Goal: Information Seeking & Learning: Learn about a topic

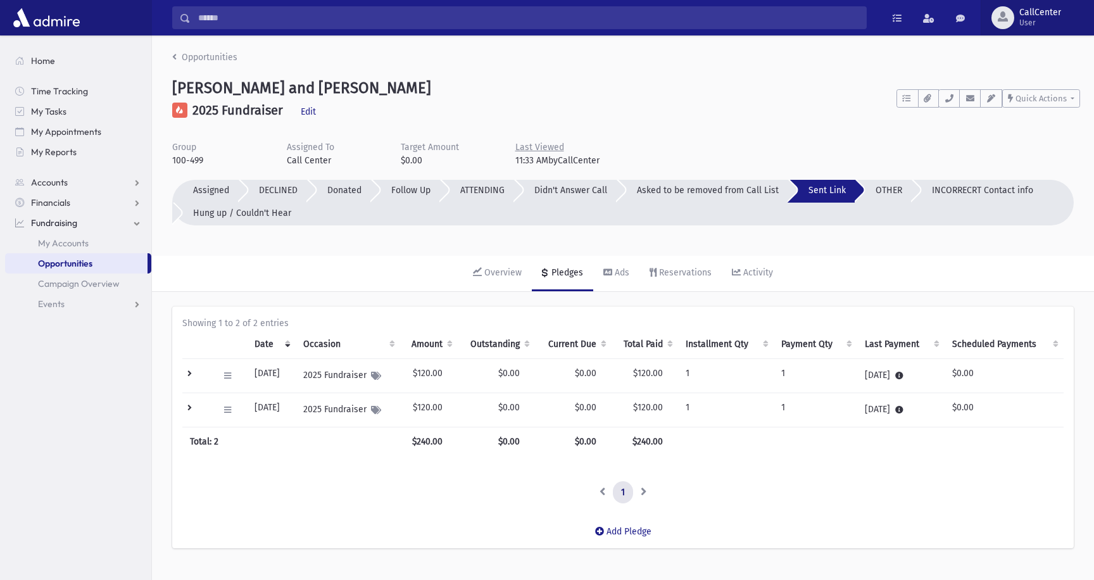
click at [1047, 25] on span "User" at bounding box center [1040, 23] width 42 height 10
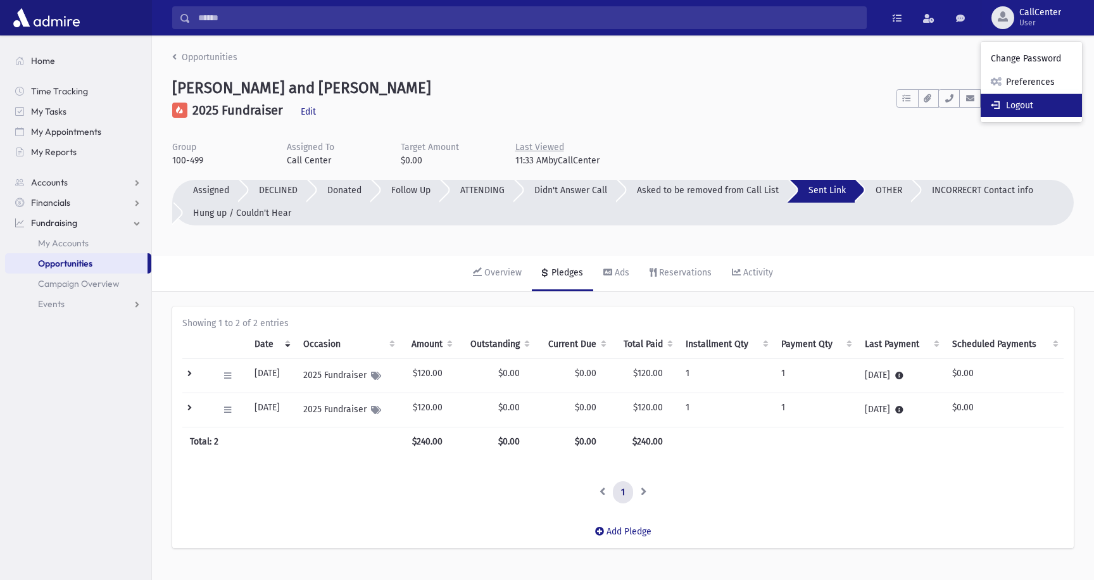
click at [1028, 109] on link "Logout" at bounding box center [1031, 105] width 101 height 23
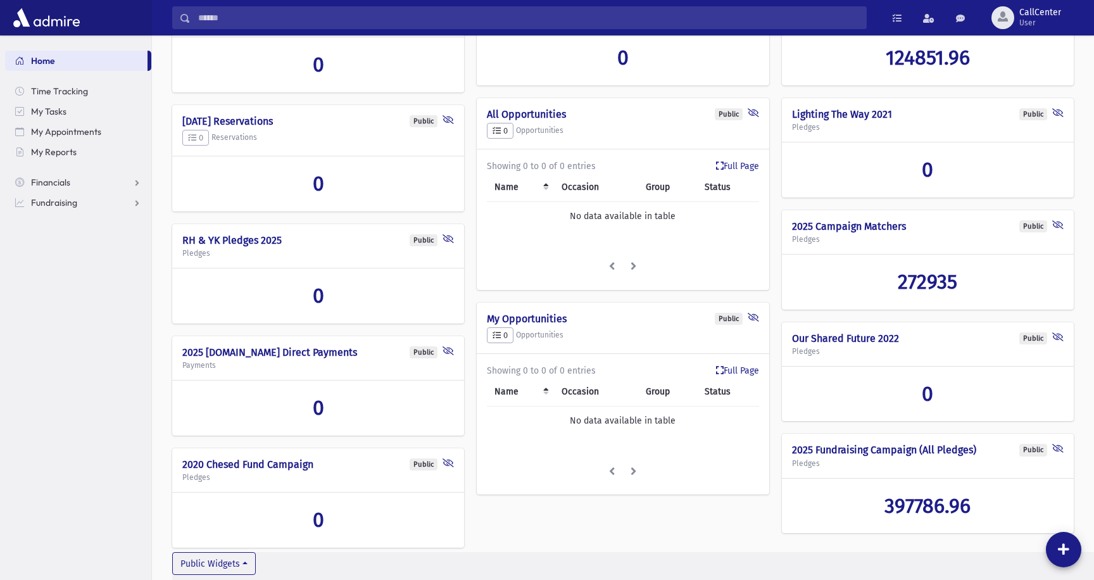
scroll to position [171, 0]
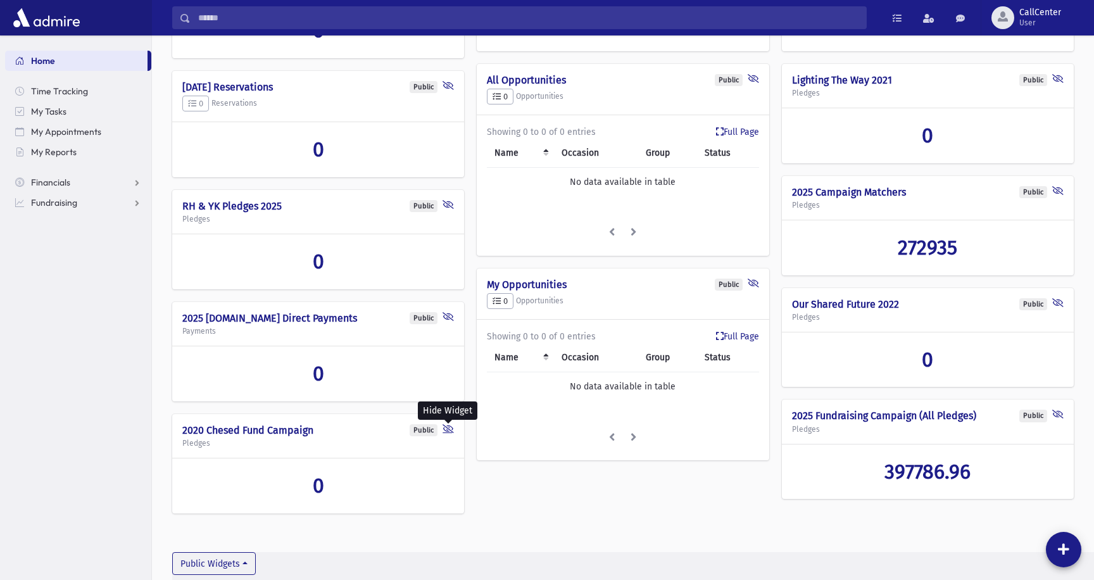
click at [451, 430] on icon at bounding box center [447, 430] width 11 height 12
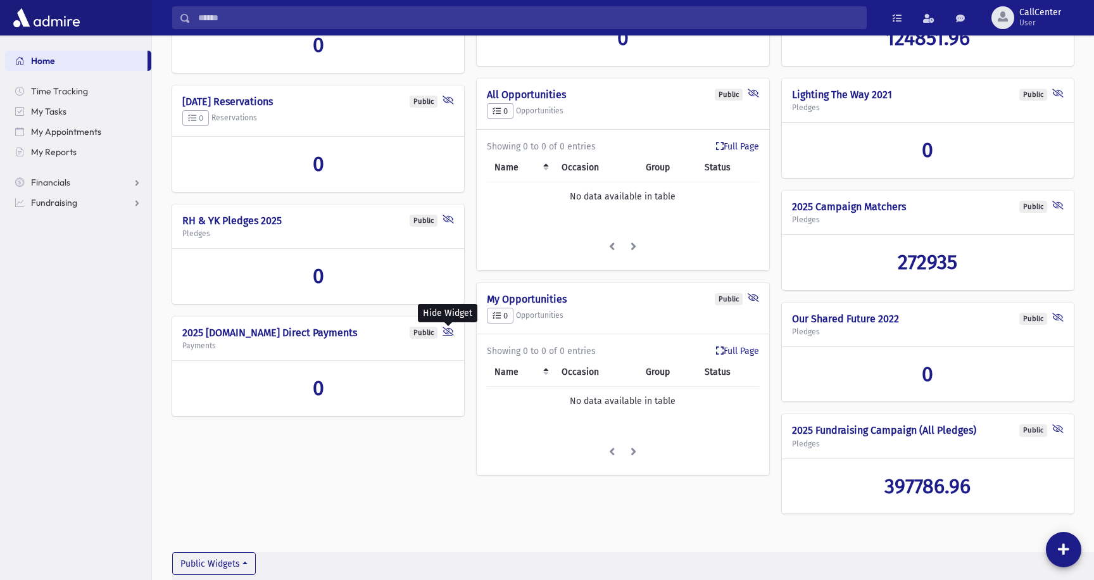
click at [448, 330] on icon at bounding box center [447, 333] width 11 height 12
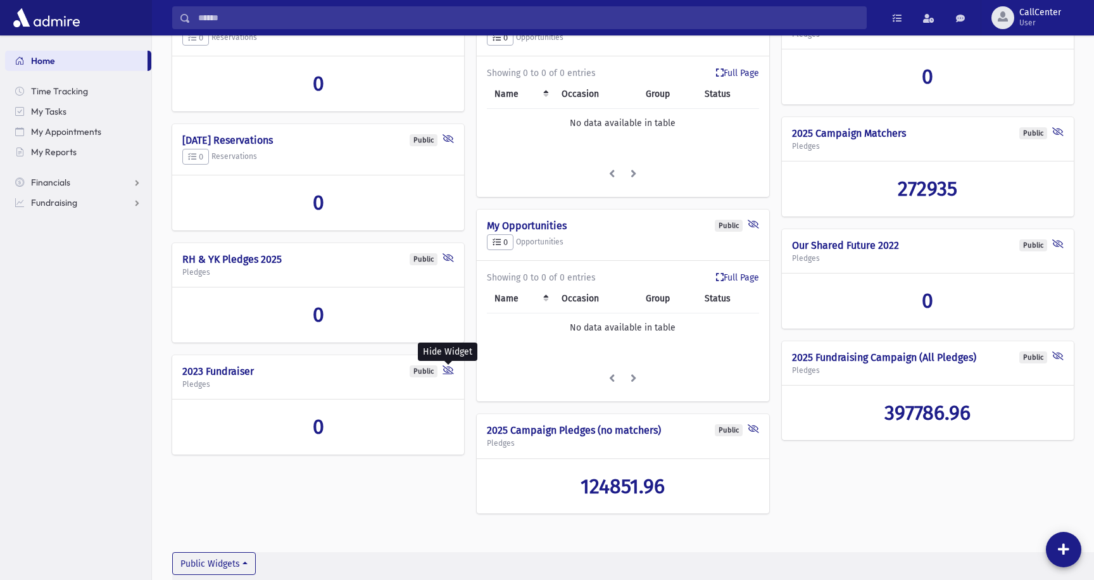
click at [451, 367] on icon at bounding box center [447, 371] width 11 height 12
click at [449, 256] on icon at bounding box center [447, 259] width 11 height 12
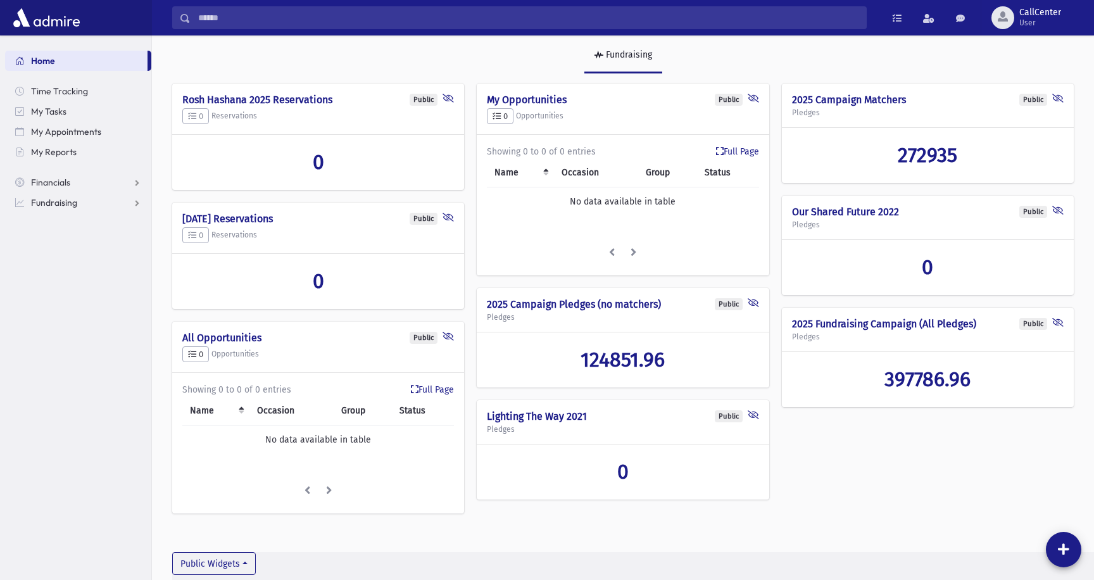
scroll to position [39, 0]
click at [430, 387] on link "Full Page" at bounding box center [432, 389] width 43 height 13
click at [451, 215] on icon at bounding box center [447, 219] width 11 height 12
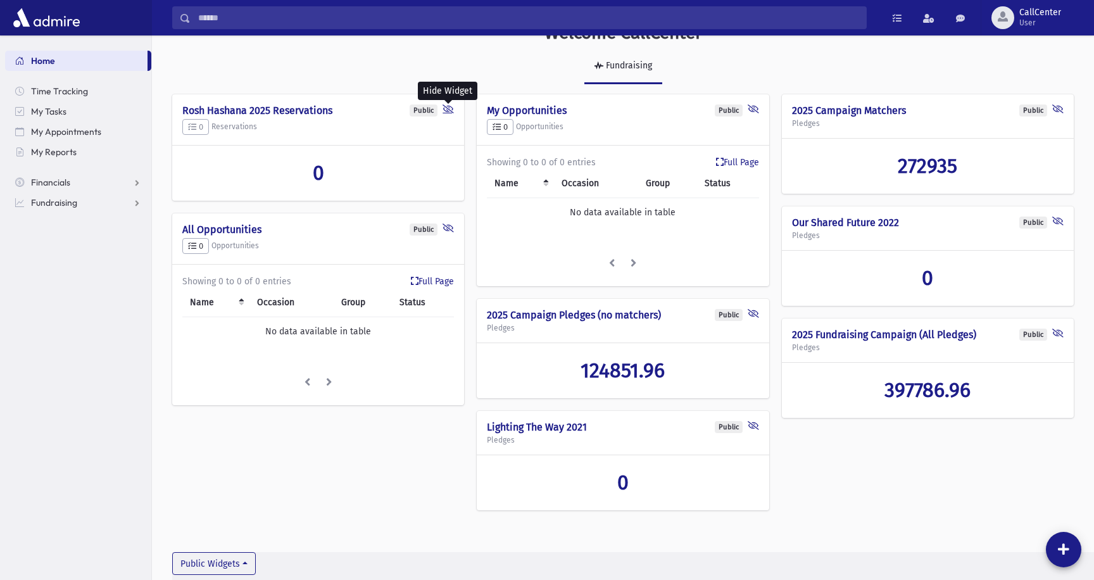
click at [450, 110] on icon at bounding box center [447, 110] width 11 height 12
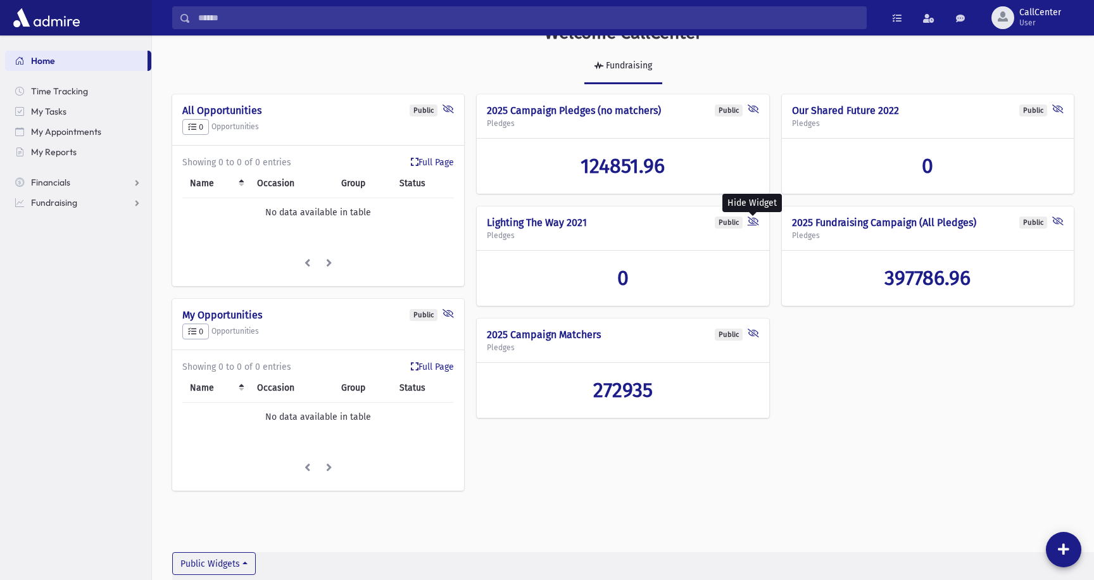
click at [753, 218] on icon at bounding box center [753, 222] width 11 height 12
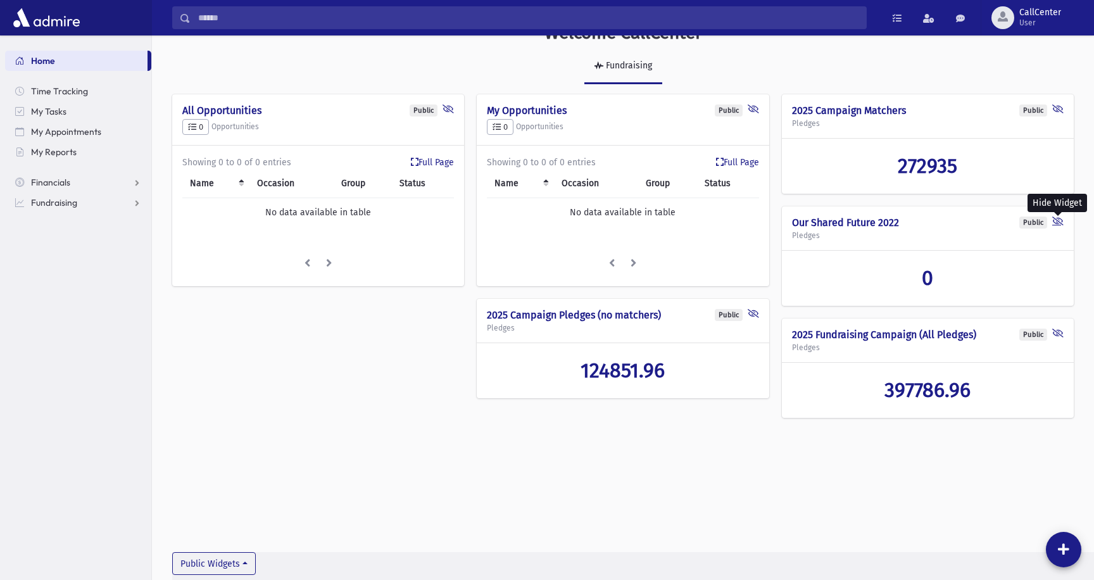
click at [1057, 220] on icon at bounding box center [1057, 222] width 11 height 12
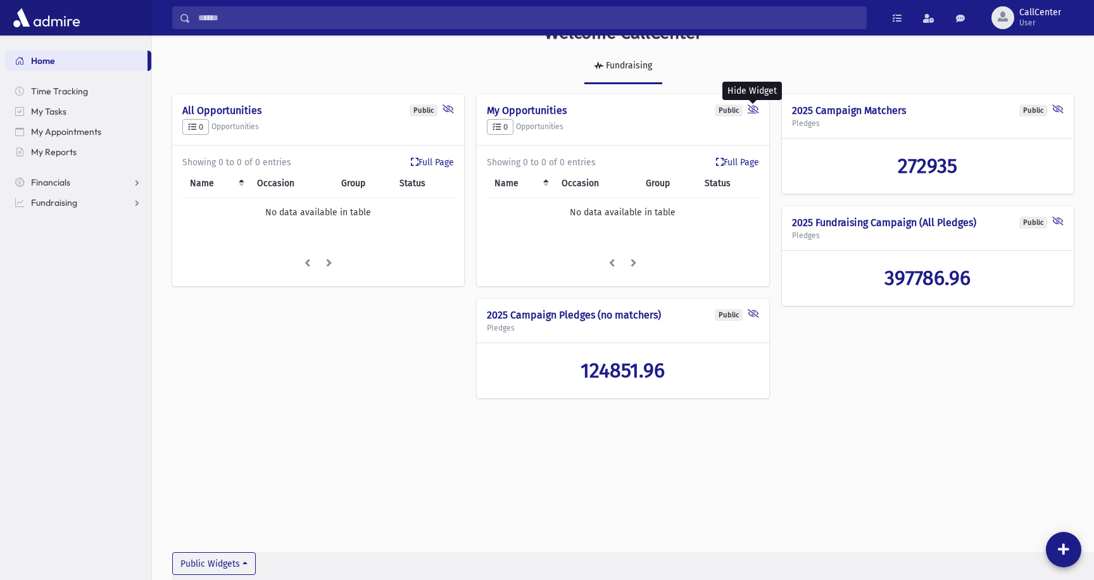
click at [754, 110] on icon at bounding box center [753, 110] width 11 height 12
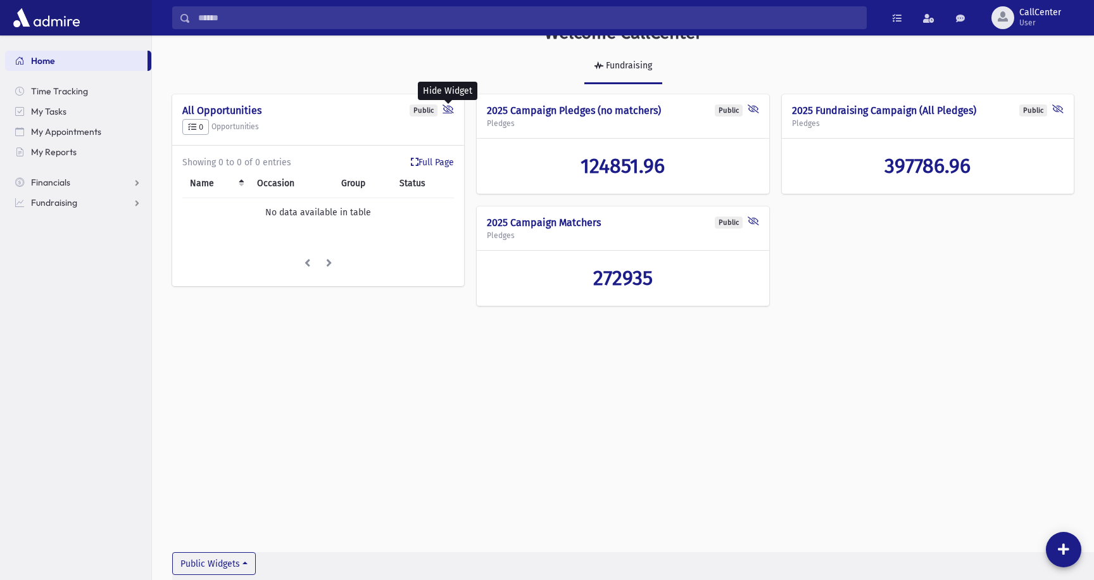
click at [448, 109] on icon at bounding box center [447, 110] width 11 height 12
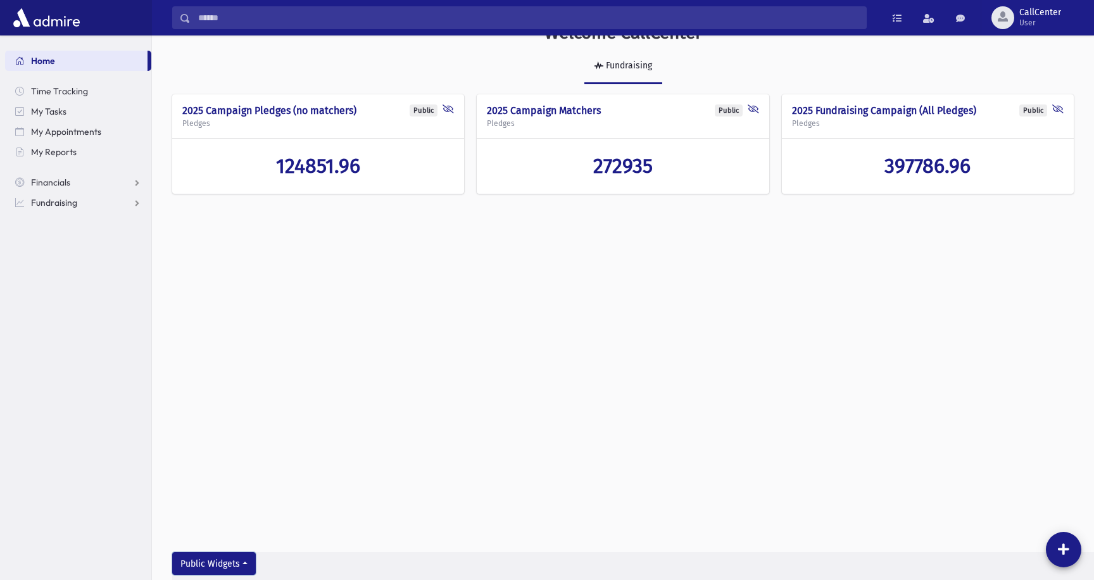
click at [247, 562] on button "Public Widgets" at bounding box center [214, 563] width 84 height 23
click at [198, 528] on span at bounding box center [193, 527] width 22 height 10
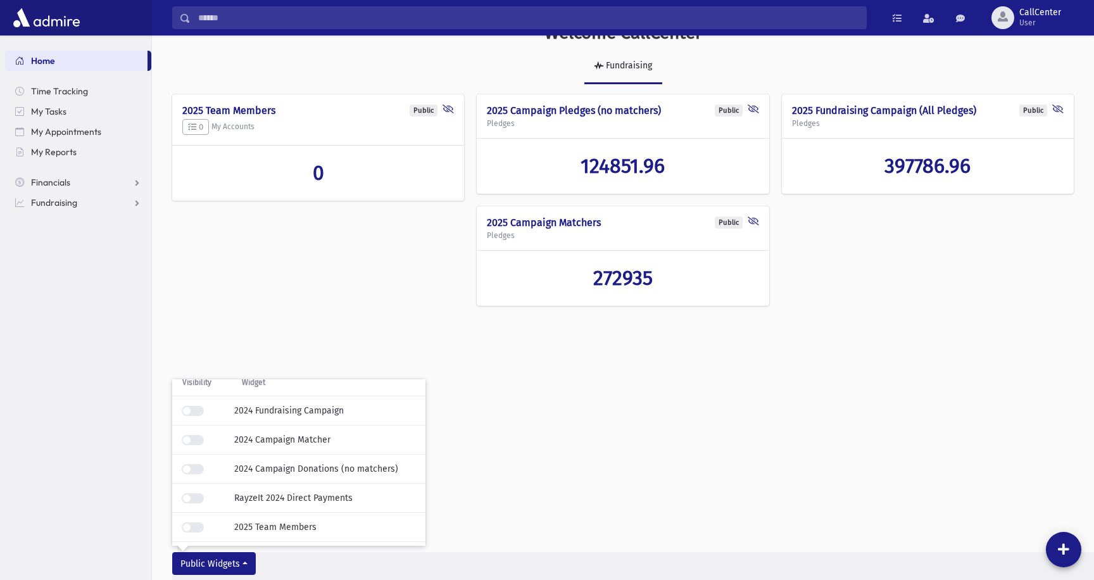
click at [192, 525] on span at bounding box center [193, 527] width 22 height 10
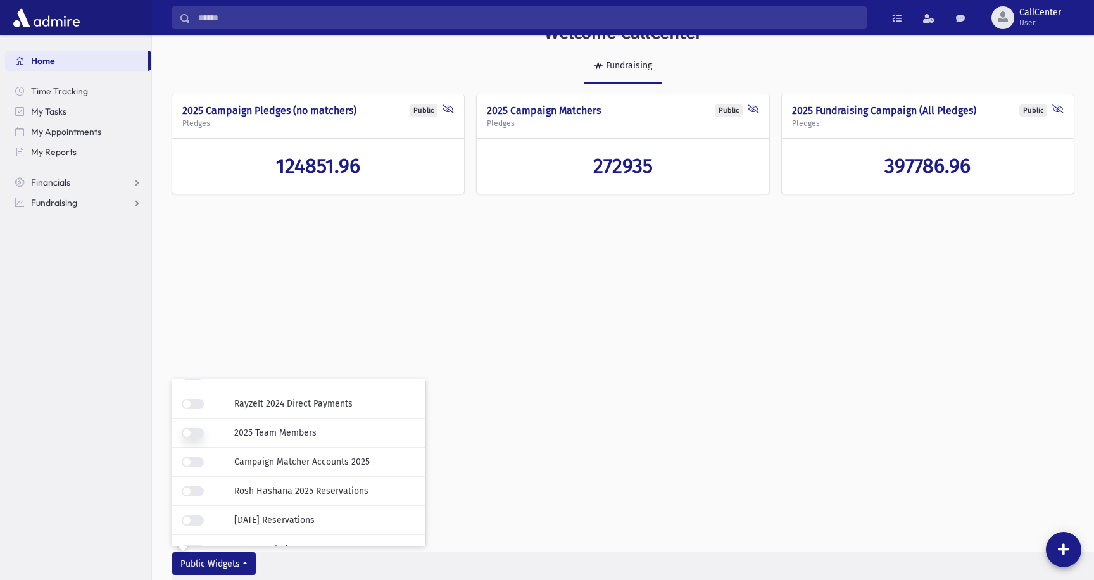
scroll to position [117, 0]
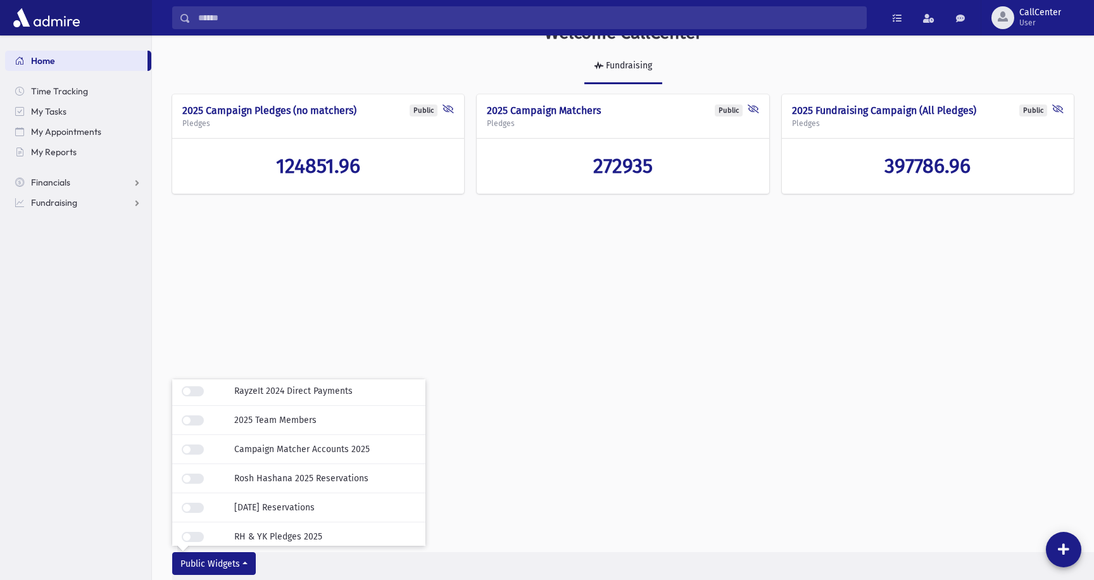
click at [197, 449] on span at bounding box center [193, 449] width 22 height 10
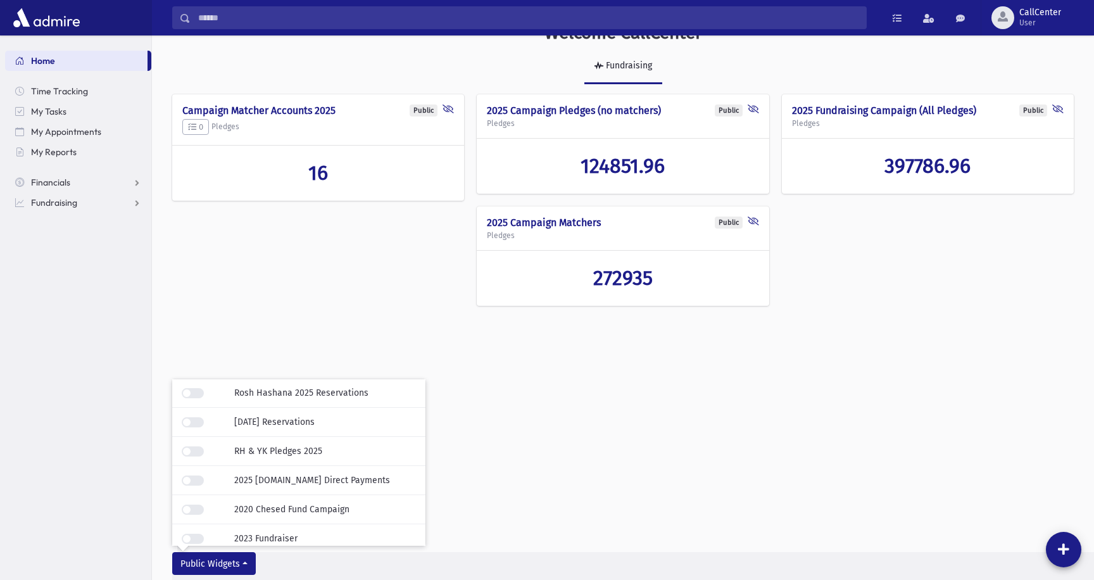
scroll to position [204, 0]
click at [193, 479] on span at bounding box center [193, 478] width 22 height 10
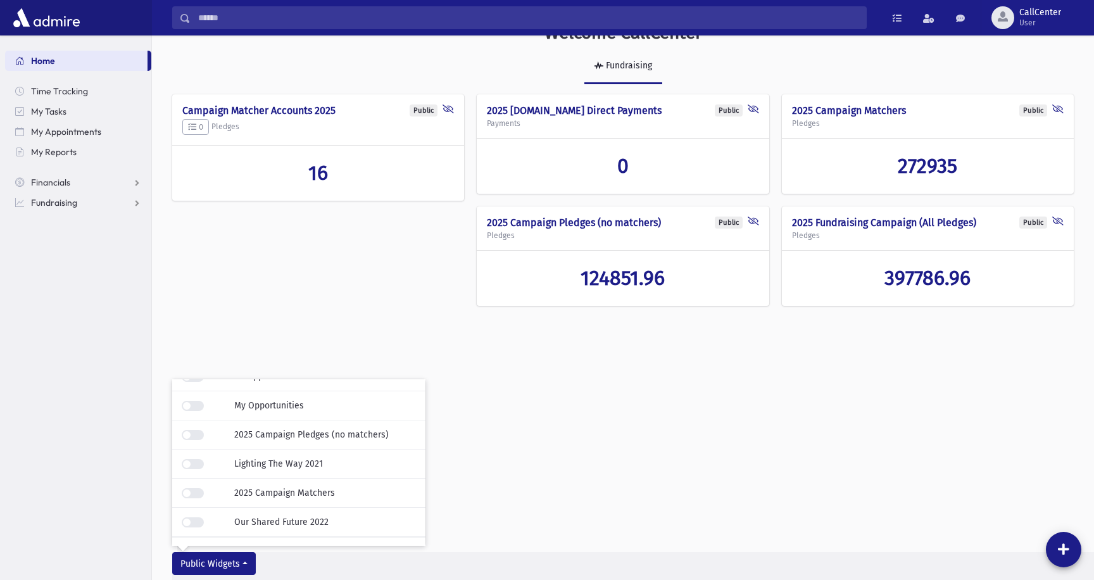
scroll to position [414, 0]
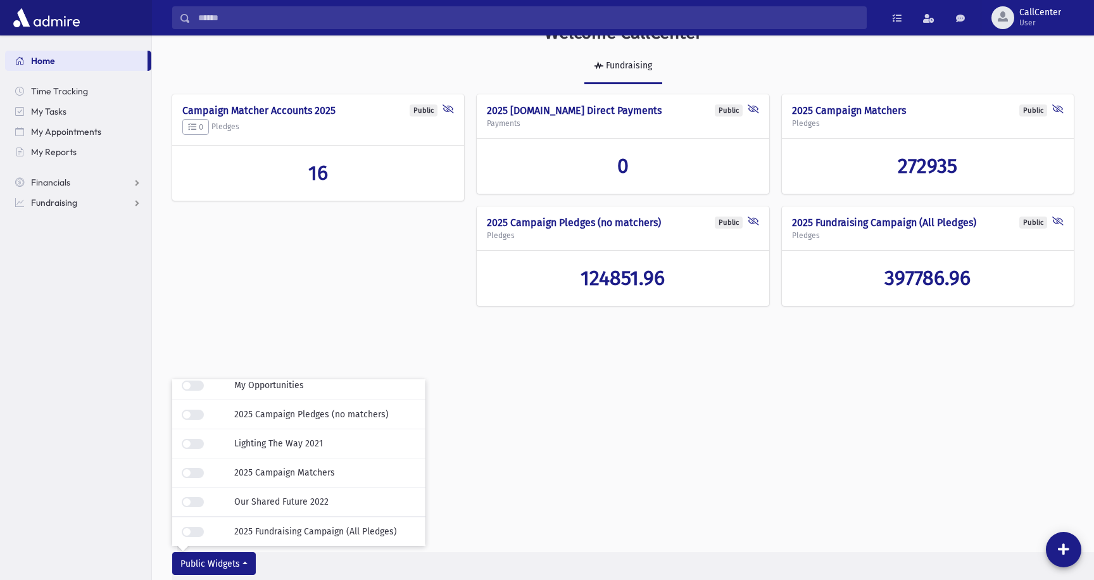
click at [592, 437] on div "Welcome CallCenter Fundraising Public 2024 Fundraising Campaign Pledges 0 Publi…" at bounding box center [623, 279] width 942 height 544
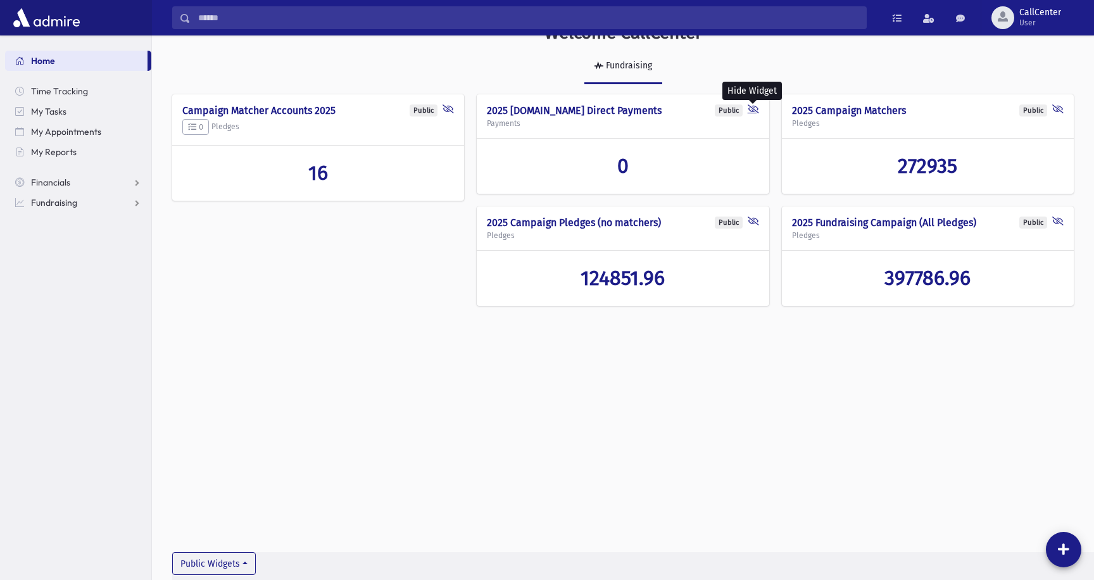
click at [756, 106] on icon at bounding box center [753, 110] width 11 height 12
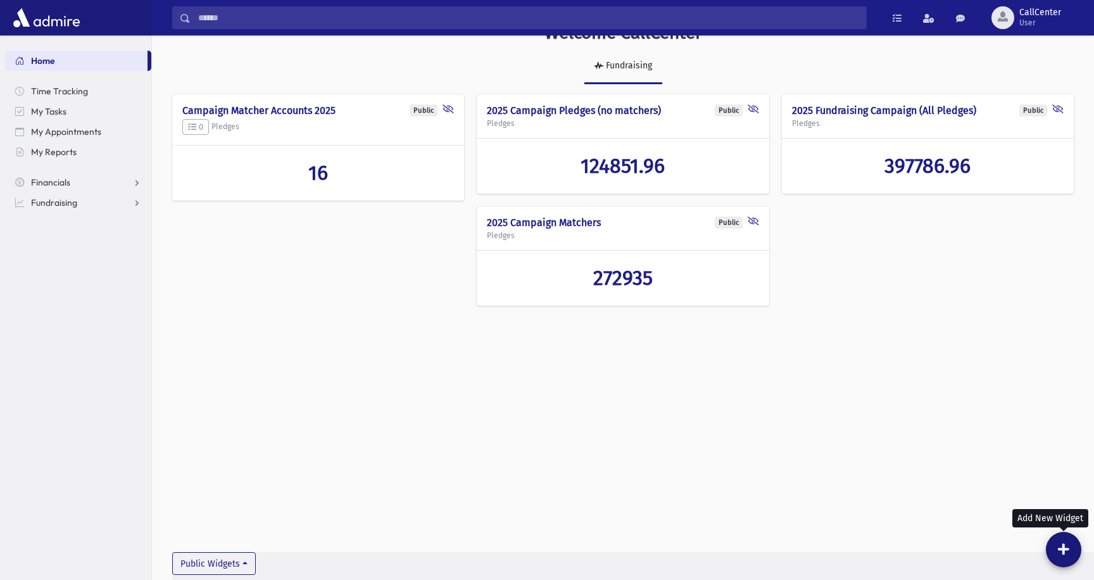
click at [1068, 556] on button at bounding box center [1063, 549] width 35 height 35
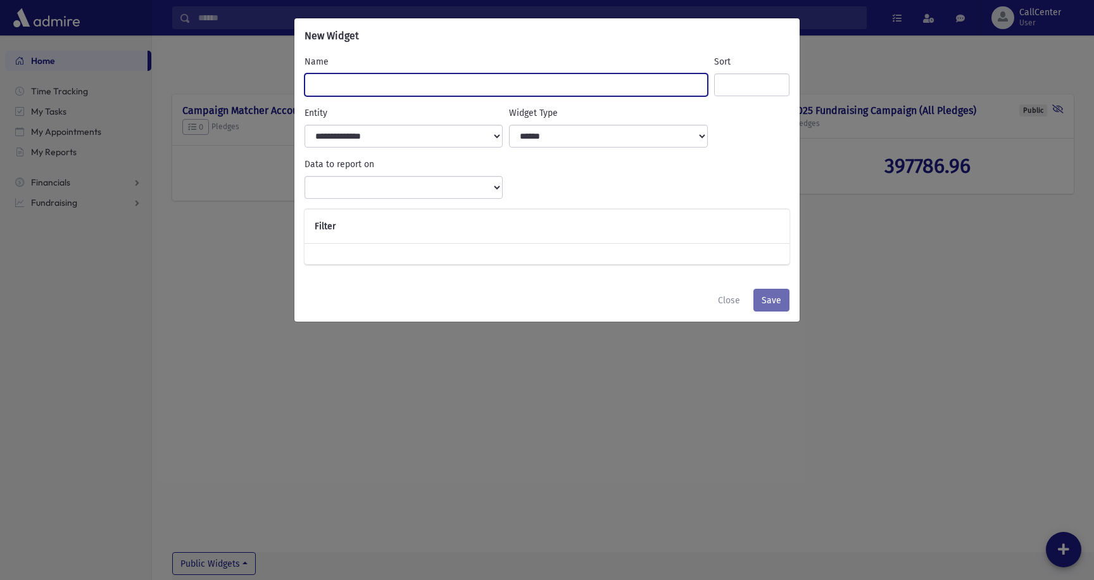
click at [465, 85] on input "Name" at bounding box center [505, 84] width 403 height 23
type input "*"
type input "**********"
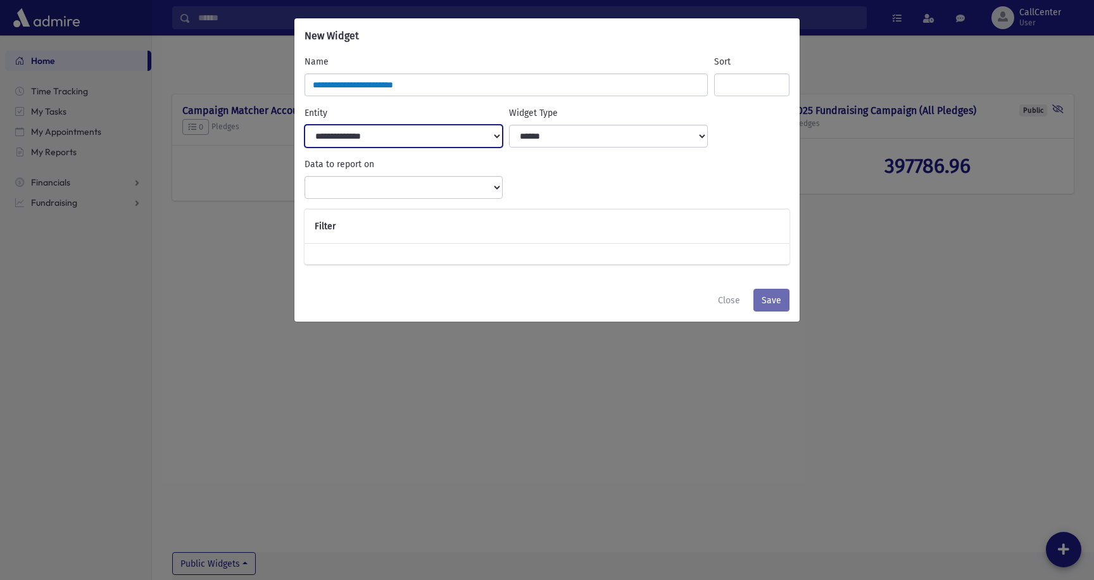
click at [432, 136] on select "**********" at bounding box center [403, 136] width 198 height 23
select select "***"
click at [304, 125] on select "**********" at bounding box center [403, 136] width 198 height 23
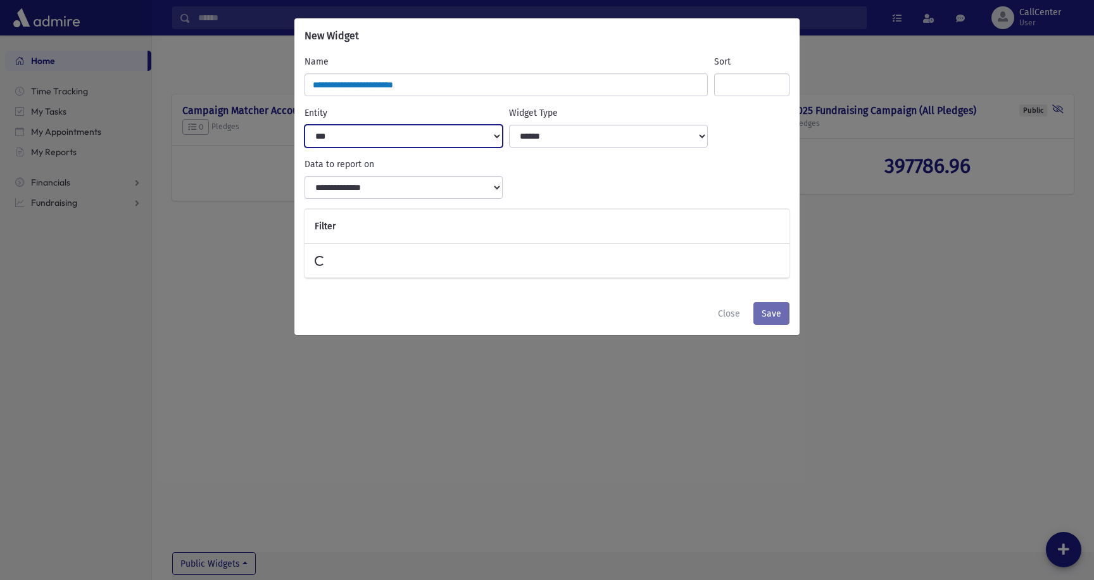
select select
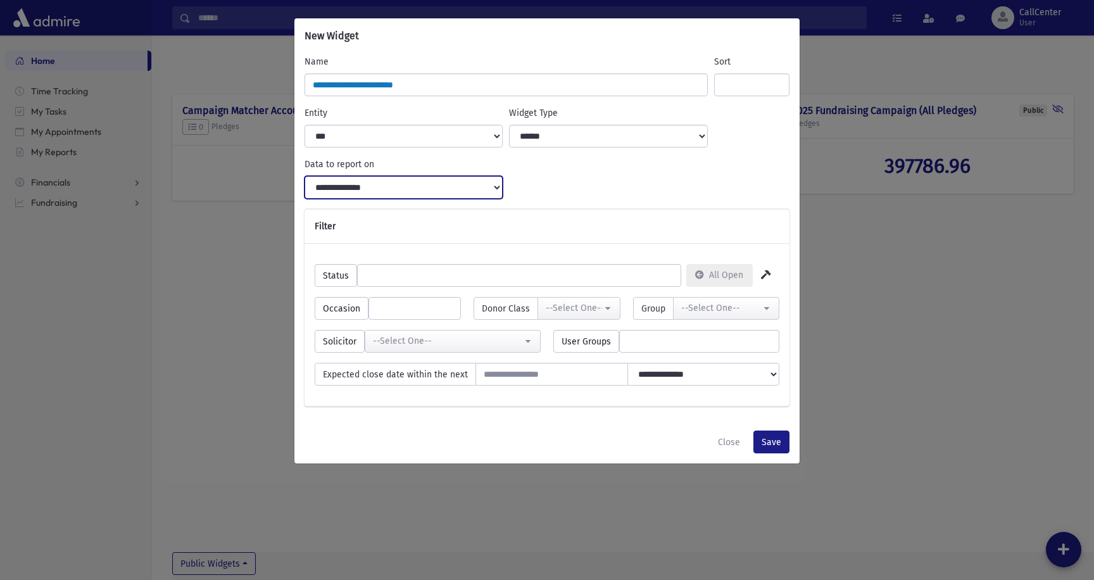
click at [420, 188] on select "**********" at bounding box center [403, 187] width 198 height 23
select select "*****"
click at [304, 176] on select "**********" at bounding box center [403, 187] width 198 height 23
click at [415, 306] on ul at bounding box center [414, 307] width 91 height 19
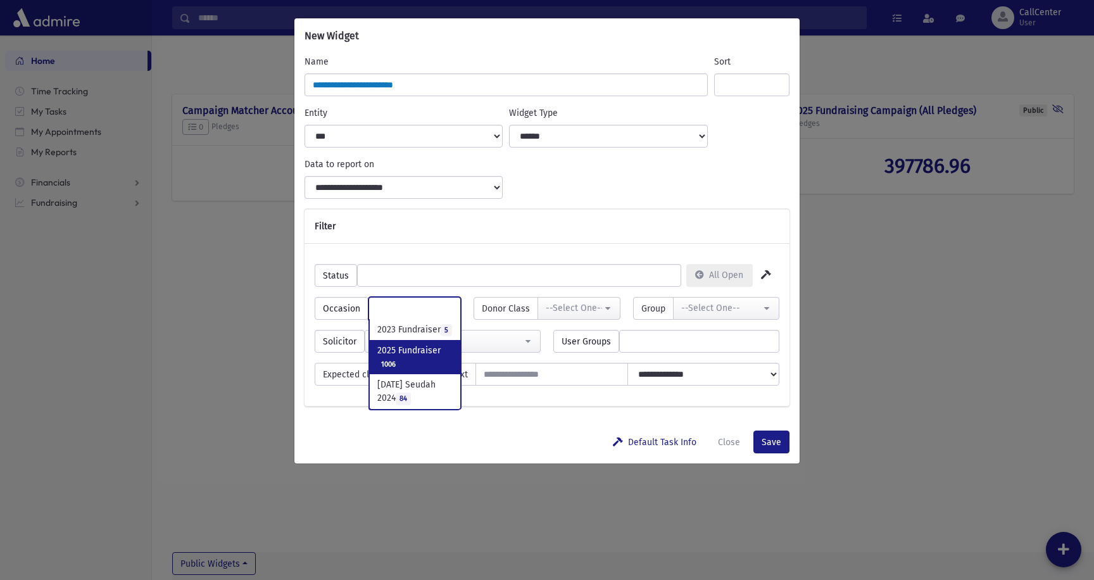
select select "***"
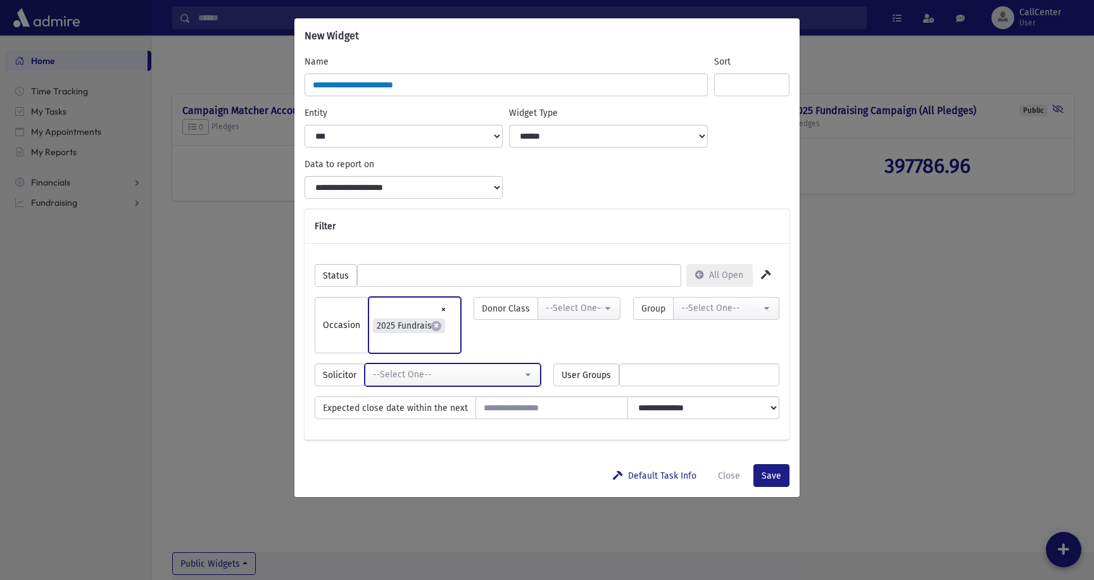
click at [503, 375] on div "--Select One--" at bounding box center [447, 374] width 149 height 13
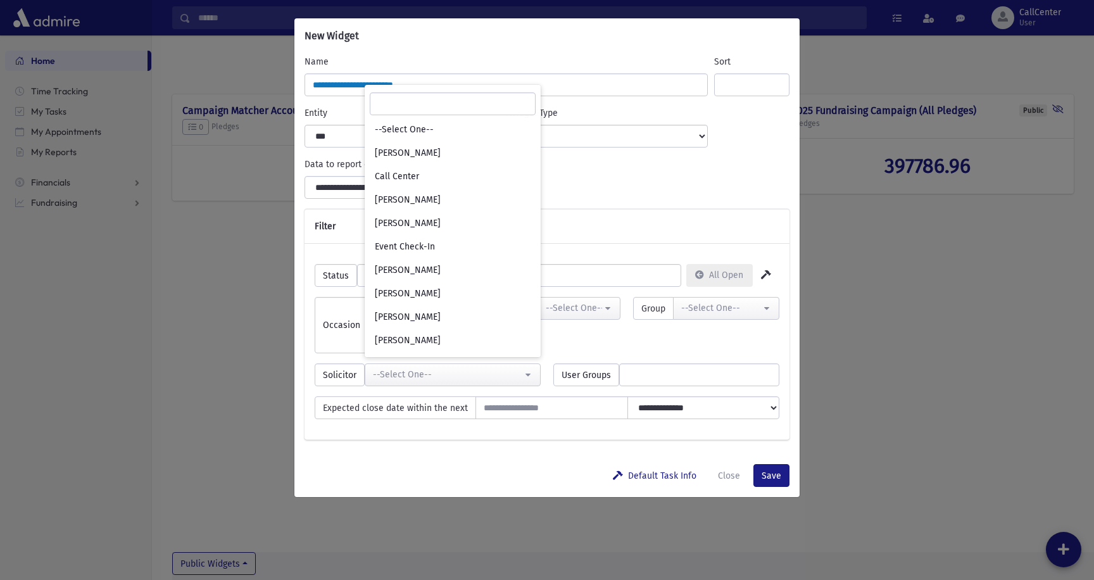
click at [582, 339] on div "**********" at bounding box center [546, 325] width 159 height 56
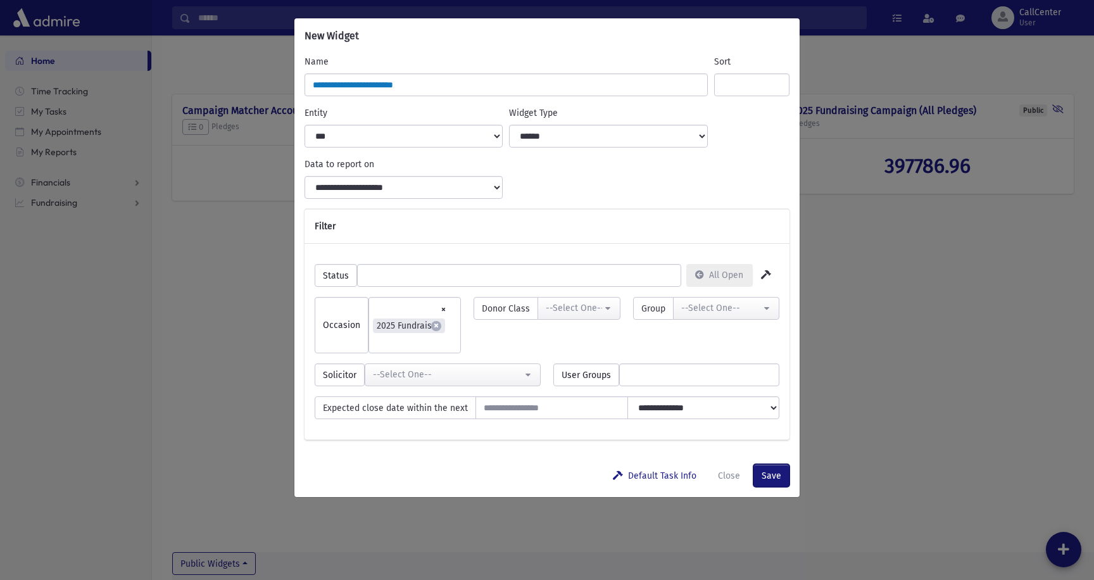
click at [770, 475] on button "Save" at bounding box center [771, 475] width 36 height 23
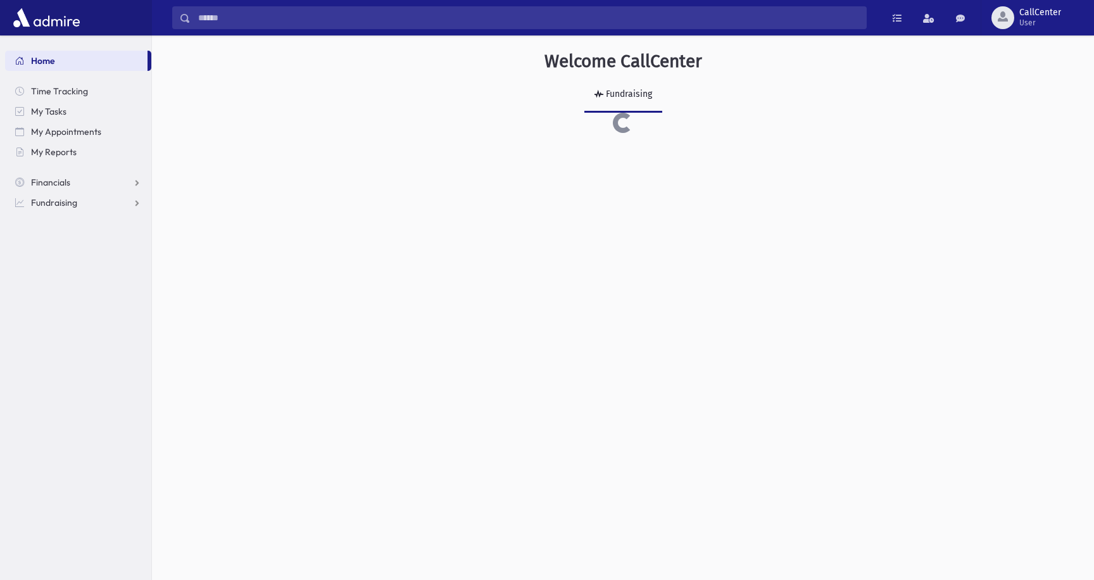
scroll to position [28, 0]
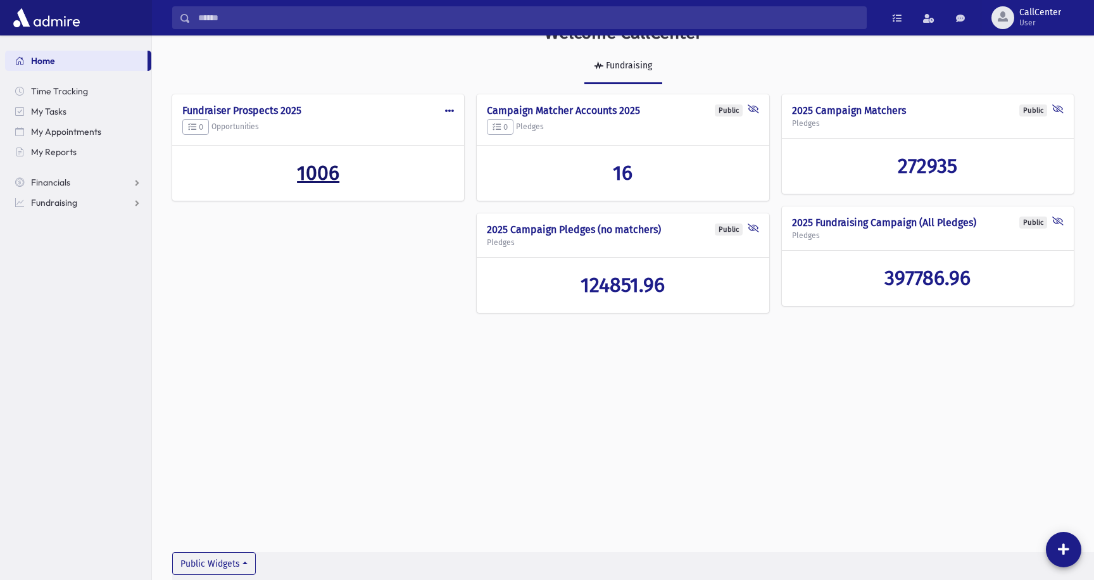
click at [317, 175] on span "1006" at bounding box center [318, 173] width 42 height 24
click at [313, 175] on span "1006" at bounding box center [318, 173] width 42 height 24
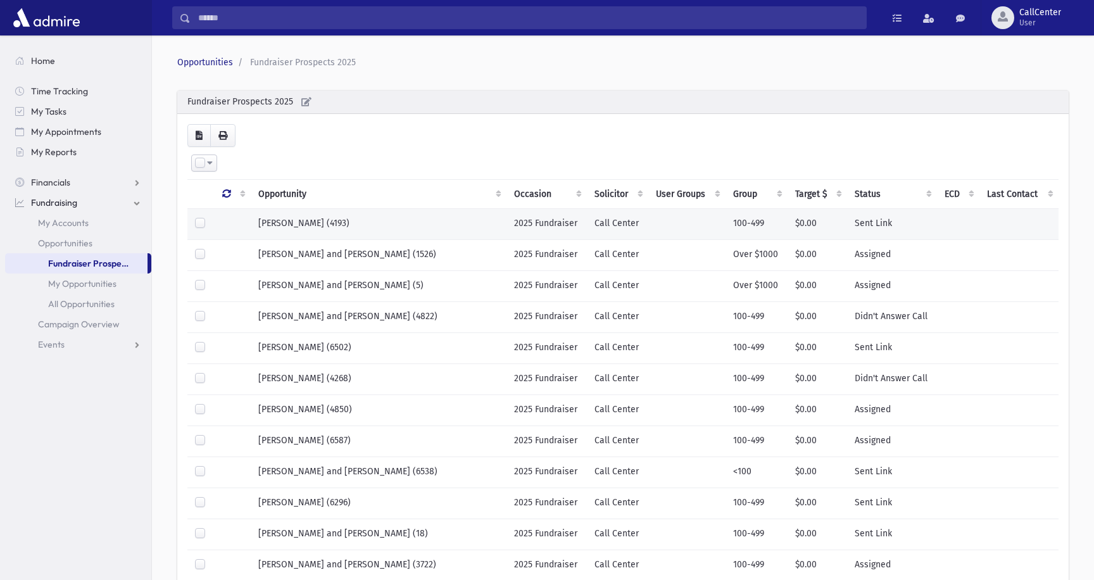
click at [325, 226] on span "ABADIE, Abraham (4193)" at bounding box center [303, 223] width 91 height 11
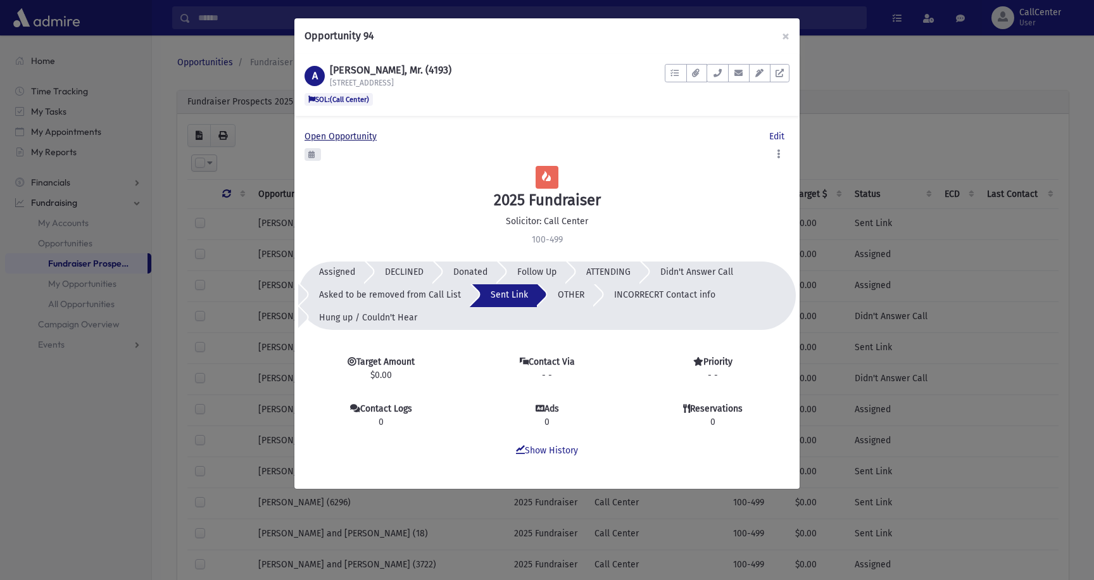
click at [360, 135] on span "Open Opportunity" at bounding box center [342, 136] width 77 height 11
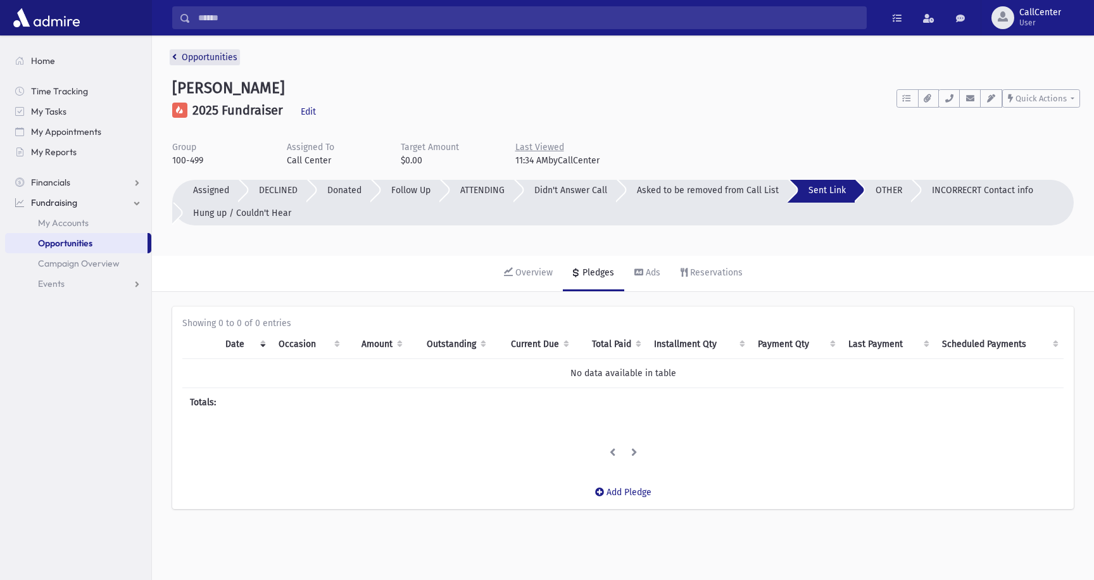
click at [213, 57] on link "Opportunities" at bounding box center [204, 57] width 65 height 11
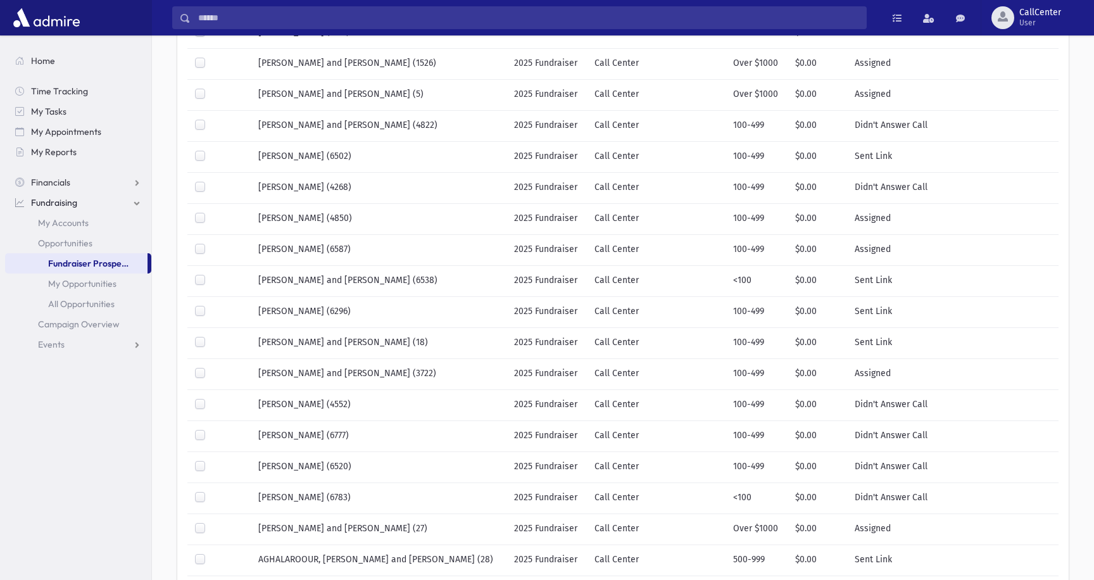
scroll to position [518, 0]
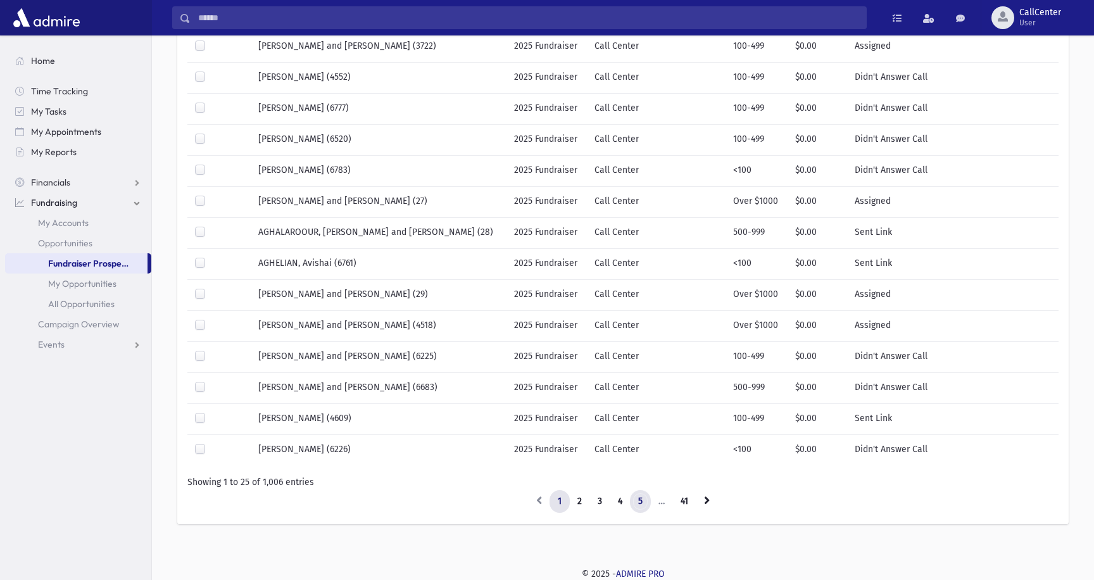
click at [646, 498] on link "5" at bounding box center [640, 501] width 21 height 23
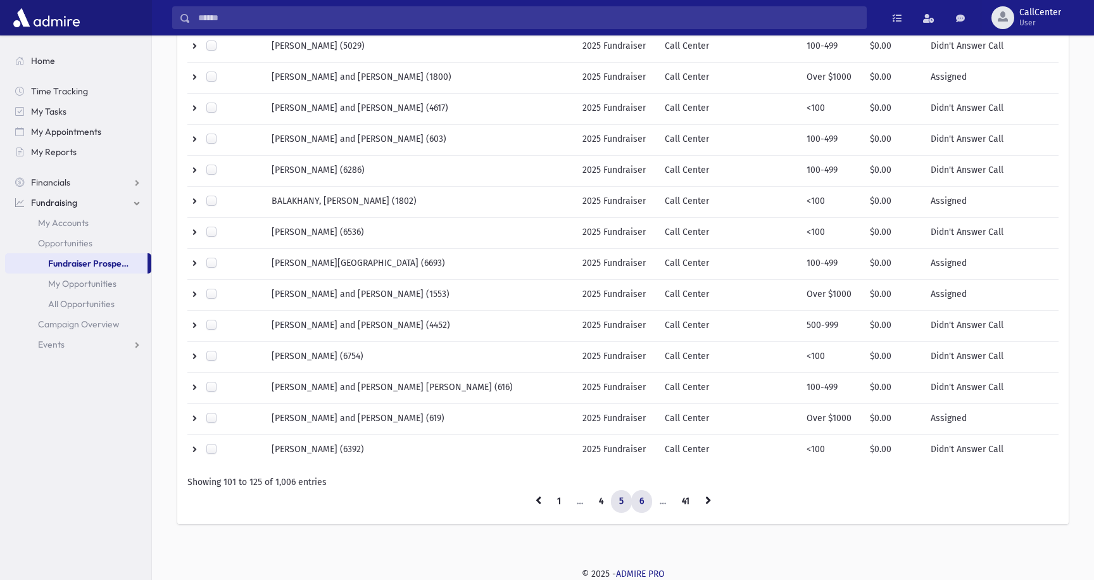
click at [640, 501] on link "6" at bounding box center [641, 501] width 21 height 23
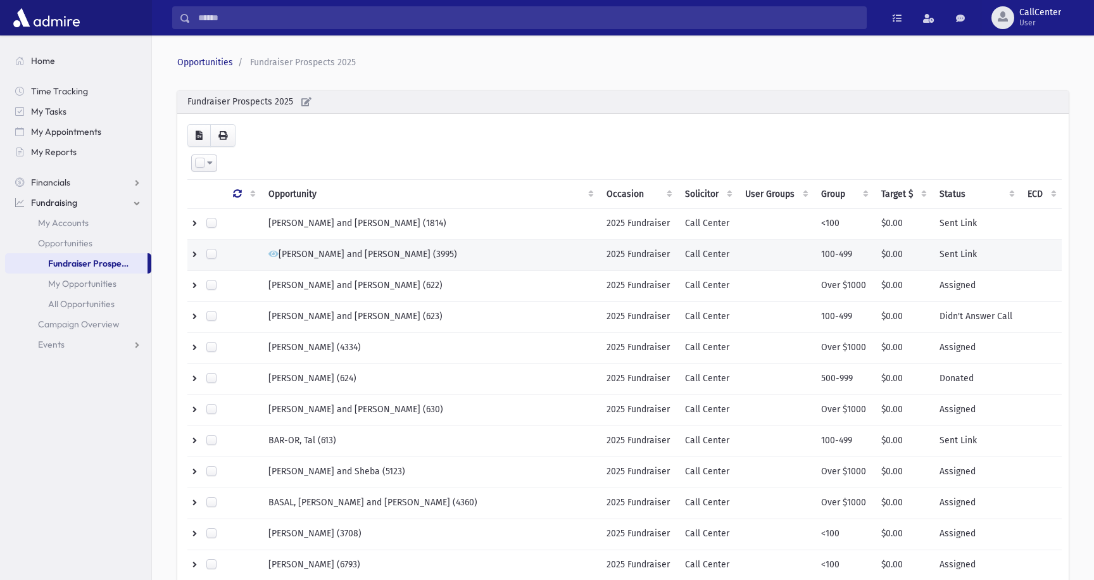
click at [419, 253] on span "BARADARIAN, Tamir and Shirin (3995)" at bounding box center [362, 254] width 189 height 11
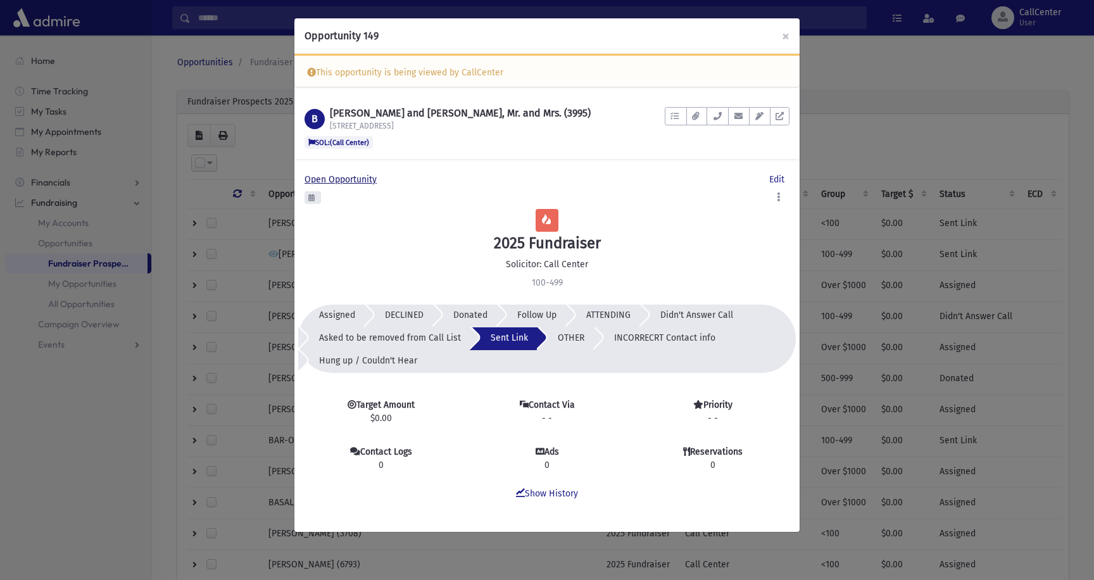
click at [357, 173] on link "Open Opportunity" at bounding box center [342, 179] width 77 height 13
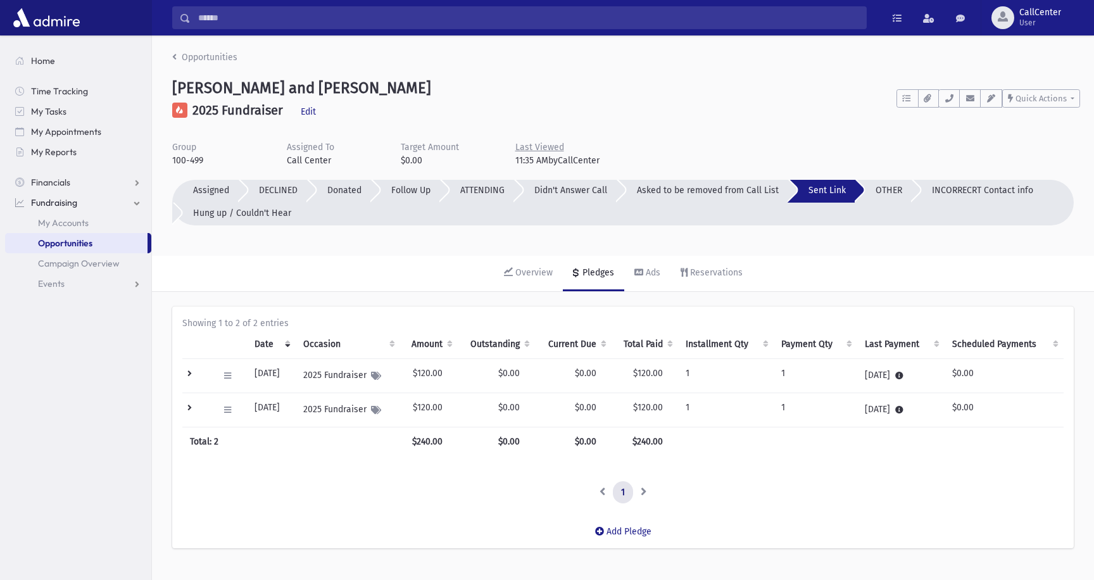
click at [235, 89] on h4 "[PERSON_NAME] and [PERSON_NAME]" at bounding box center [301, 88] width 259 height 18
click at [633, 117] on div "[PERSON_NAME] and [PERSON_NAME] 2025 Fundraiser Edit To Do's No open tasks Show…" at bounding box center [623, 99] width 914 height 41
click at [542, 272] on div "Overview" at bounding box center [533, 272] width 40 height 11
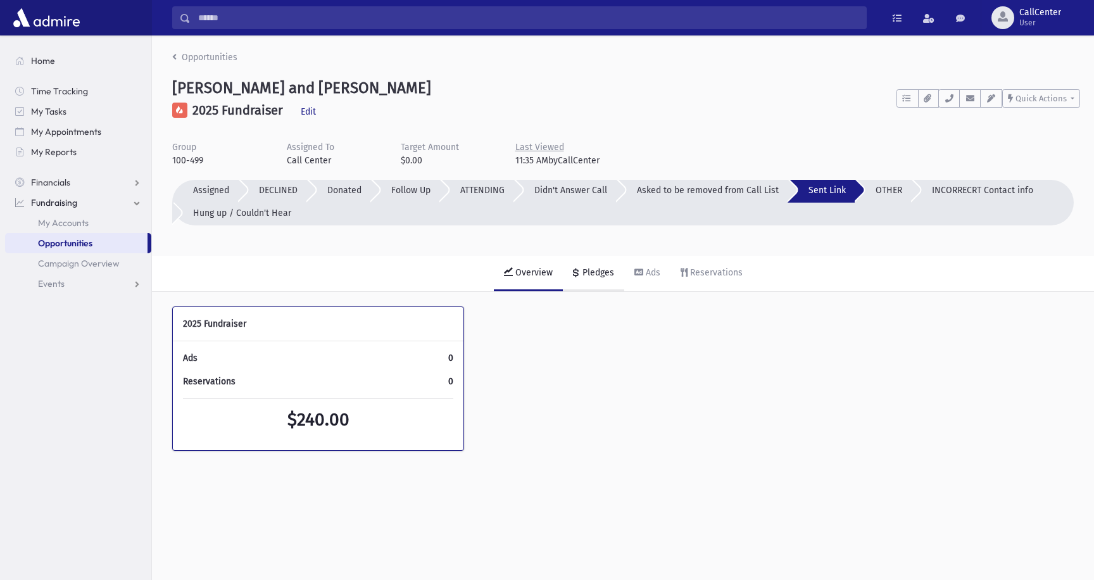
click at [605, 275] on div "Pledges" at bounding box center [597, 272] width 34 height 11
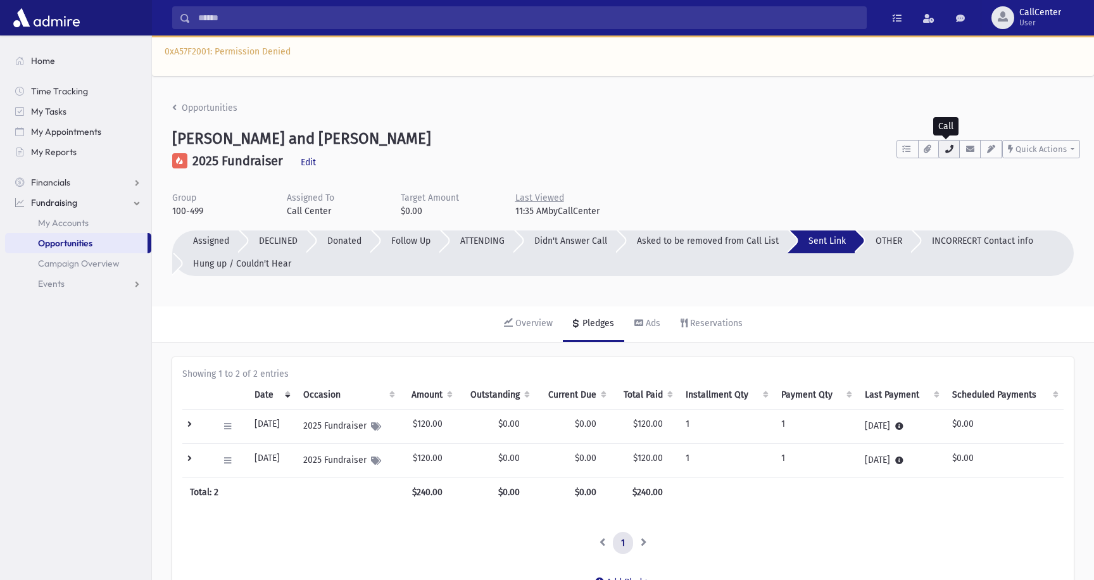
click at [948, 149] on icon "button" at bounding box center [949, 149] width 10 height 8
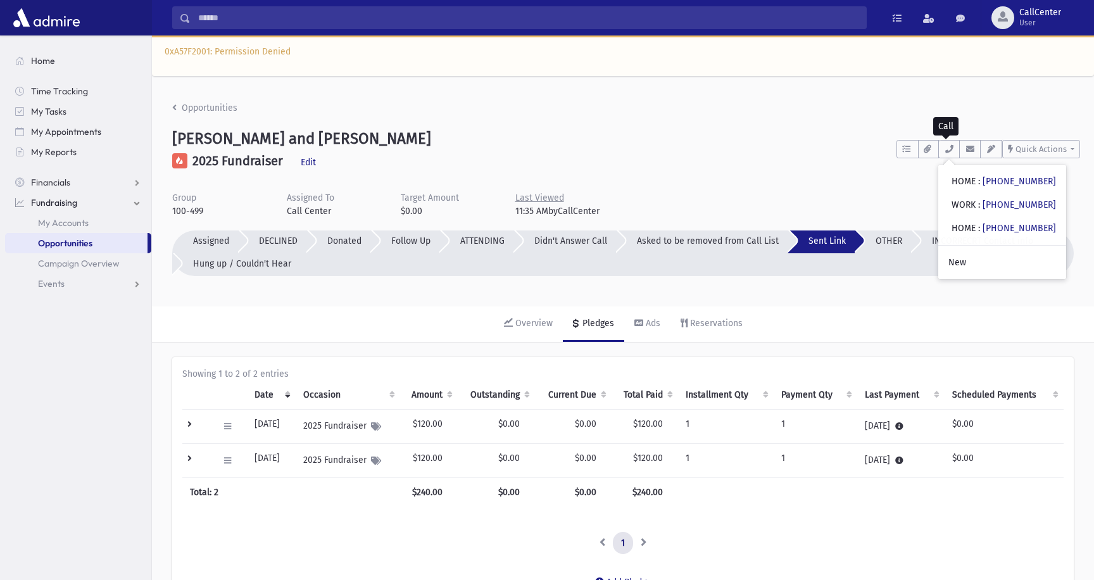
click at [867, 184] on div "[PERSON_NAME] and [PERSON_NAME] 2025 Fundraiser Edit To Do's No open tasks Show…" at bounding box center [622, 174] width 901 height 88
